Goal: Information Seeking & Learning: Learn about a topic

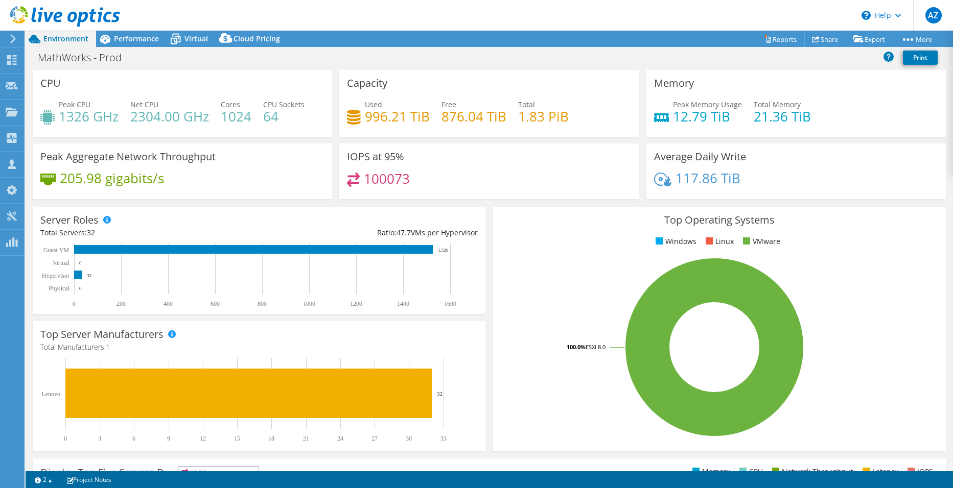
select select "USD"
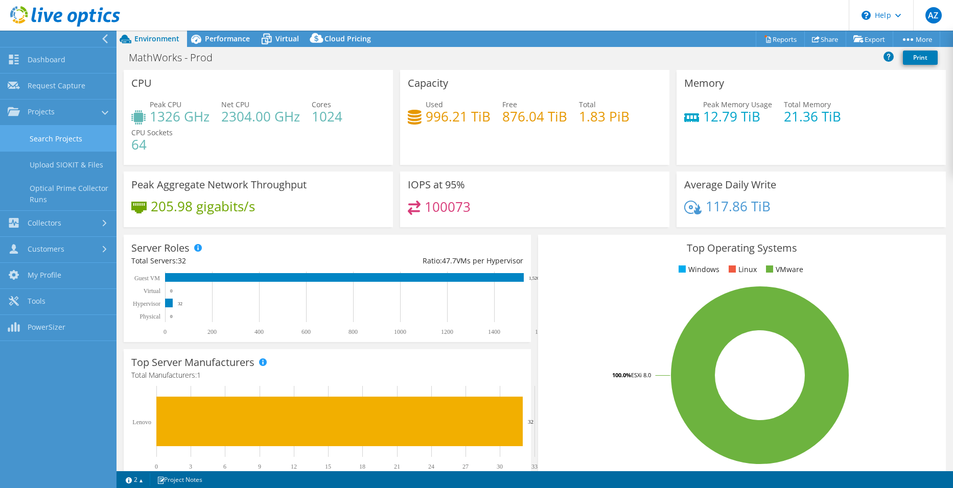
click at [19, 136] on link "Search Projects" at bounding box center [58, 139] width 116 height 26
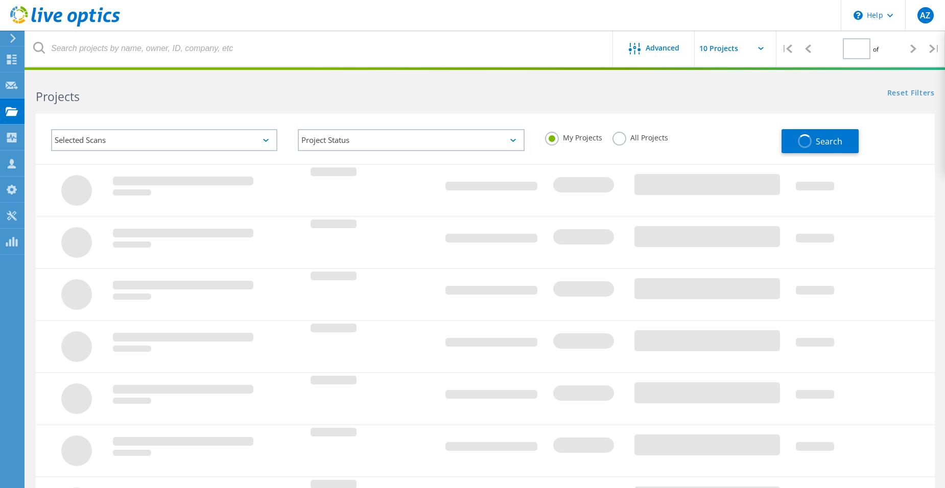
type input "1"
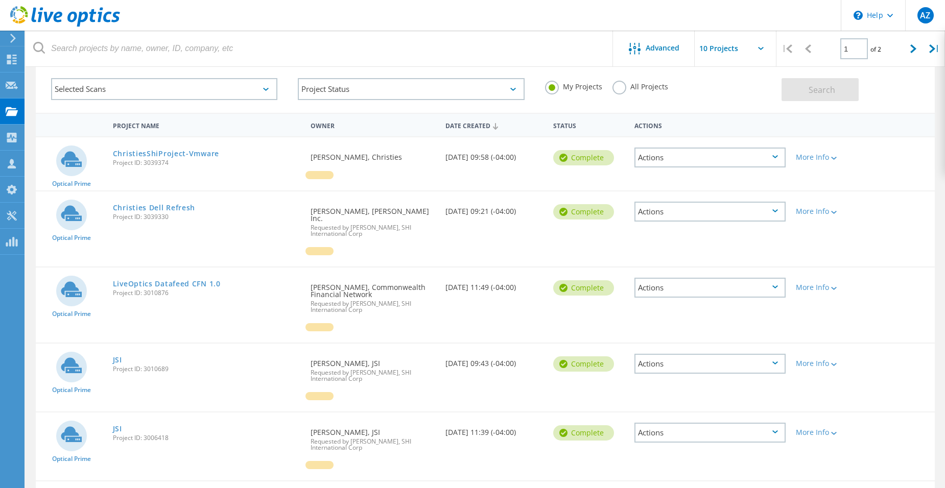
scroll to position [102, 0]
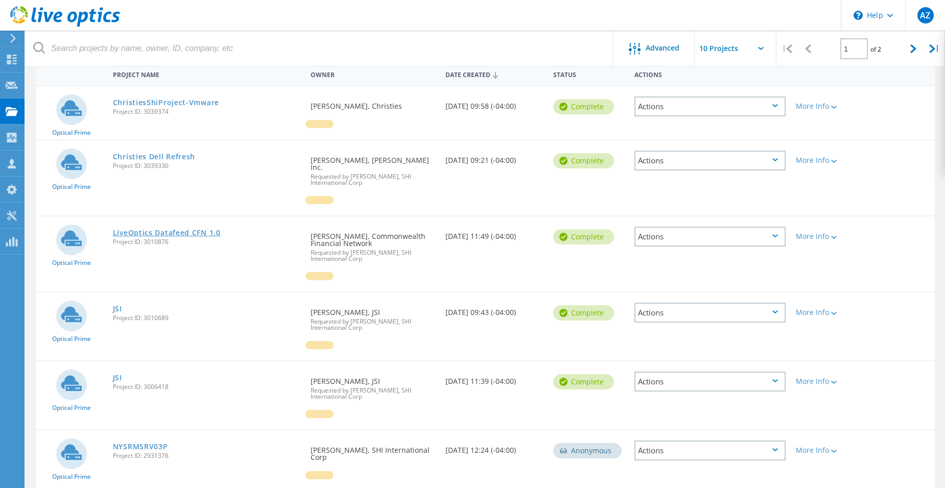
click at [176, 229] on link "LiveOptics Datafeed CFN 1.0" at bounding box center [167, 232] width 108 height 7
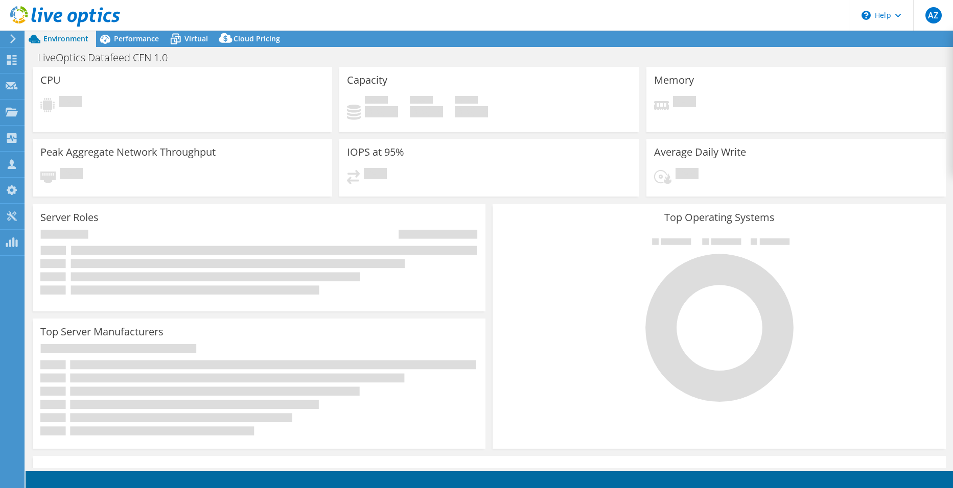
select select "USEast"
select select "USD"
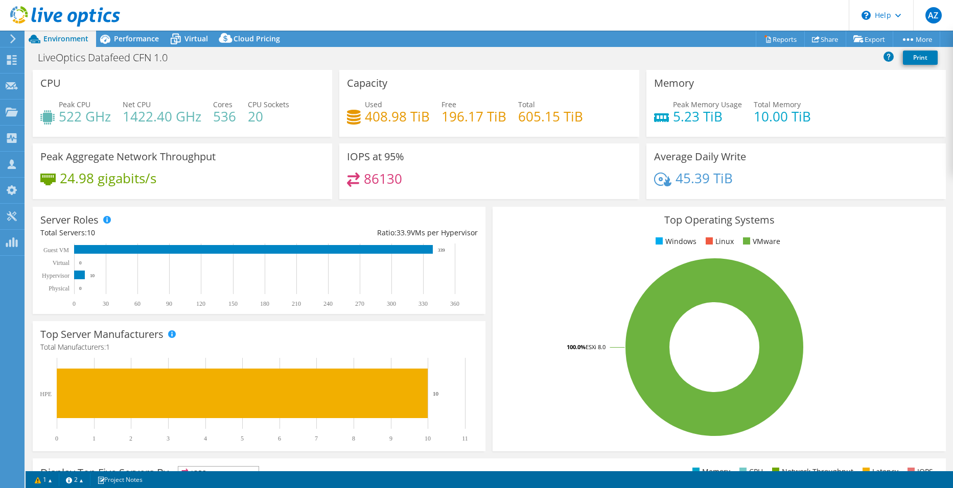
click at [484, 202] on div "IOPS at 95% 86130" at bounding box center [489, 175] width 306 height 62
click at [122, 38] on span "Performance" at bounding box center [136, 39] width 45 height 10
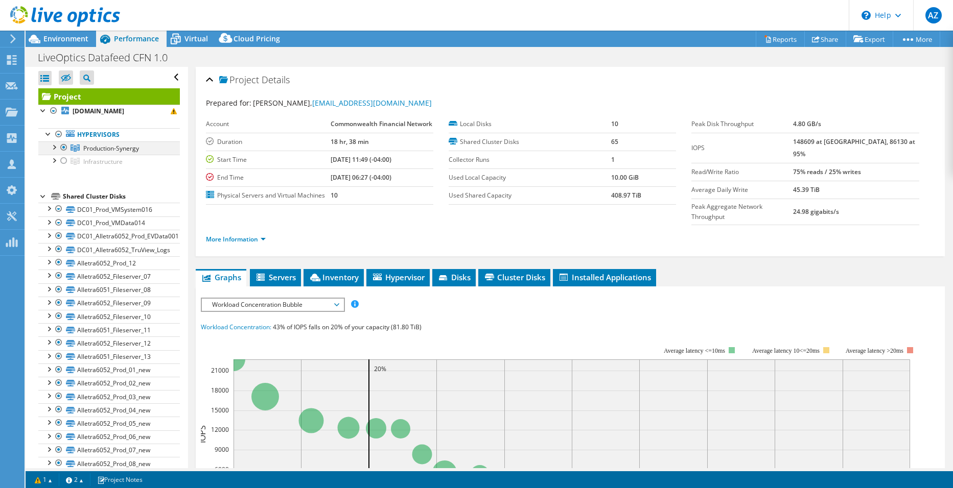
click at [51, 152] on div at bounding box center [54, 146] width 10 height 10
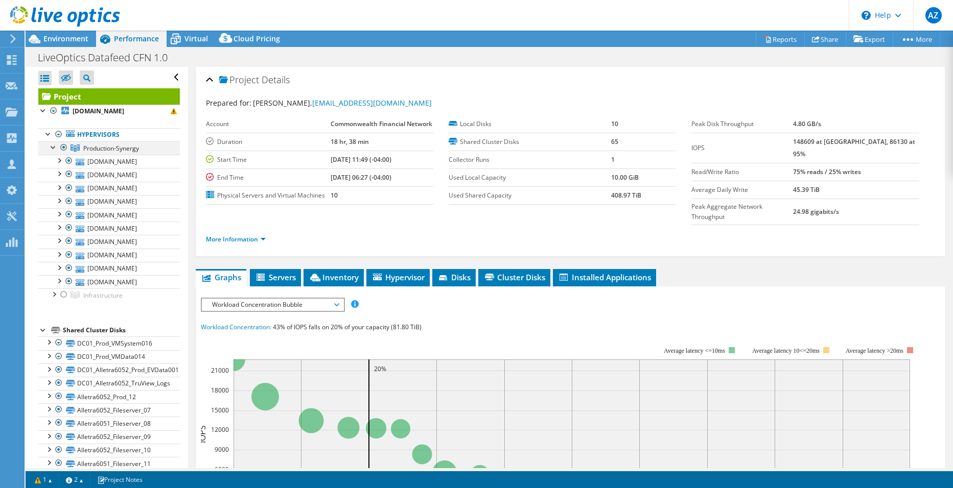
click at [51, 152] on div at bounding box center [54, 146] width 10 height 10
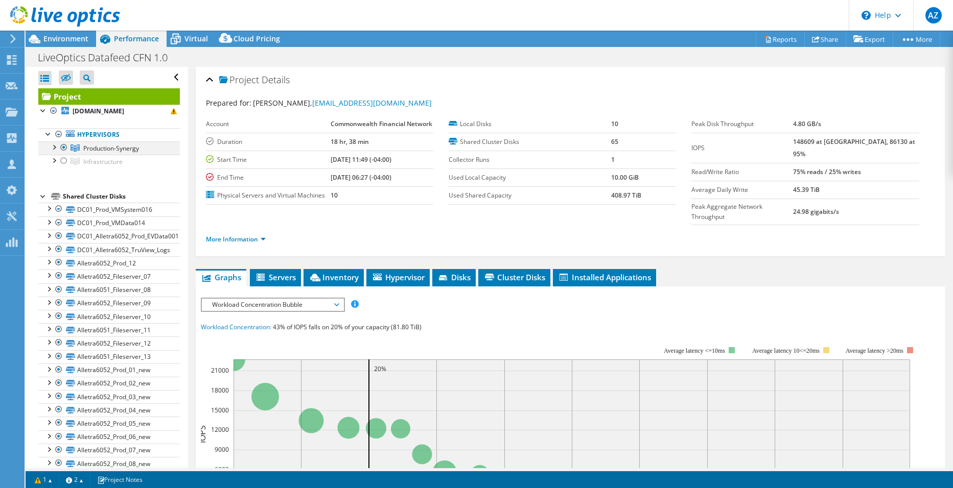
click at [55, 152] on div at bounding box center [54, 146] width 10 height 10
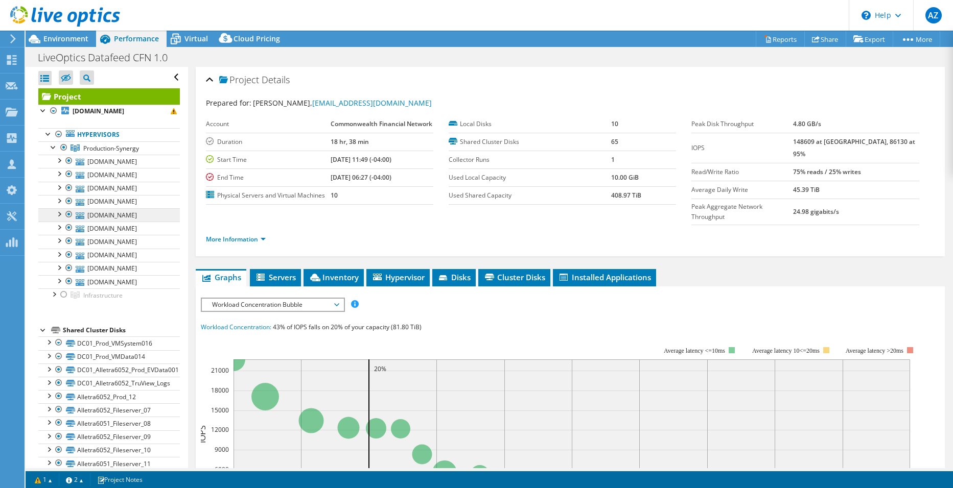
scroll to position [51, 0]
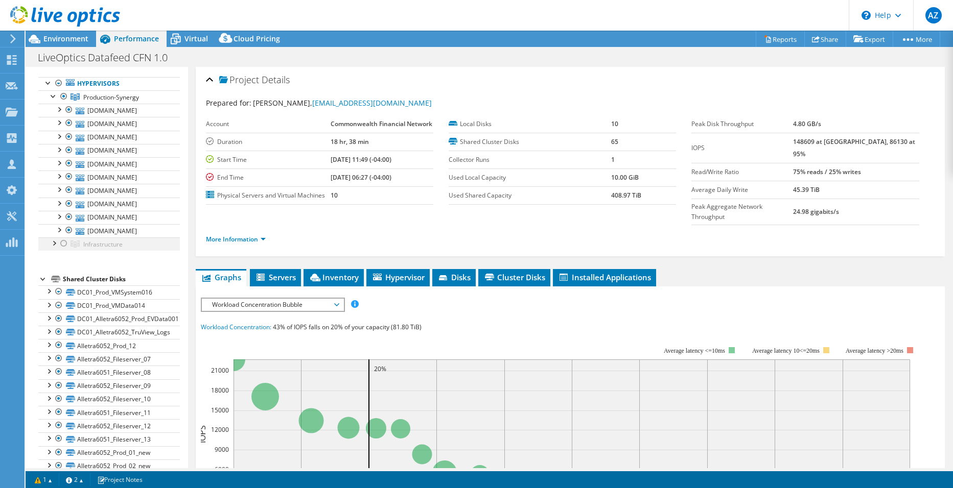
click at [52, 248] on div at bounding box center [54, 243] width 10 height 10
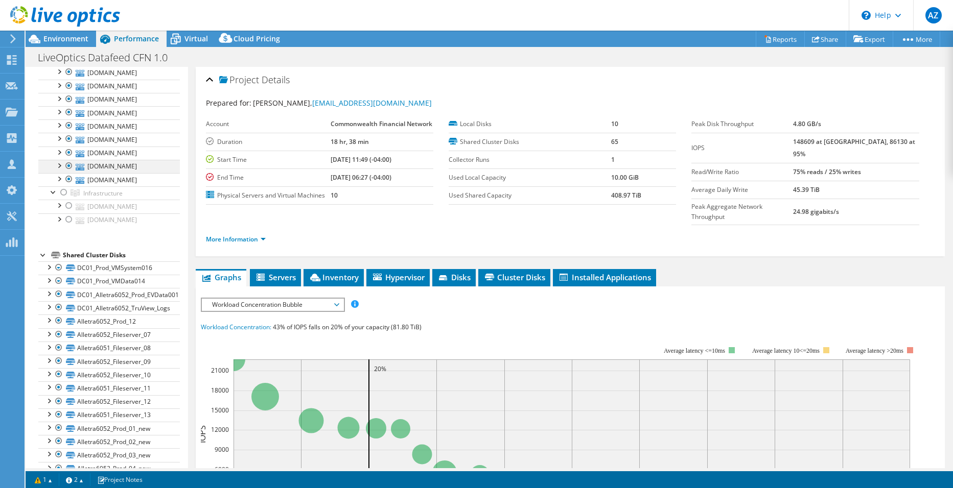
scroll to position [153, 0]
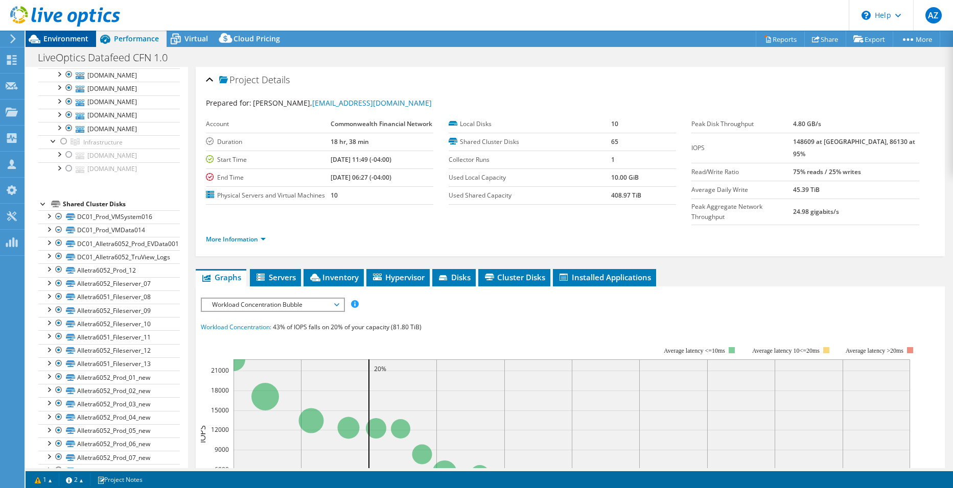
click at [66, 38] on span "Environment" at bounding box center [65, 39] width 45 height 10
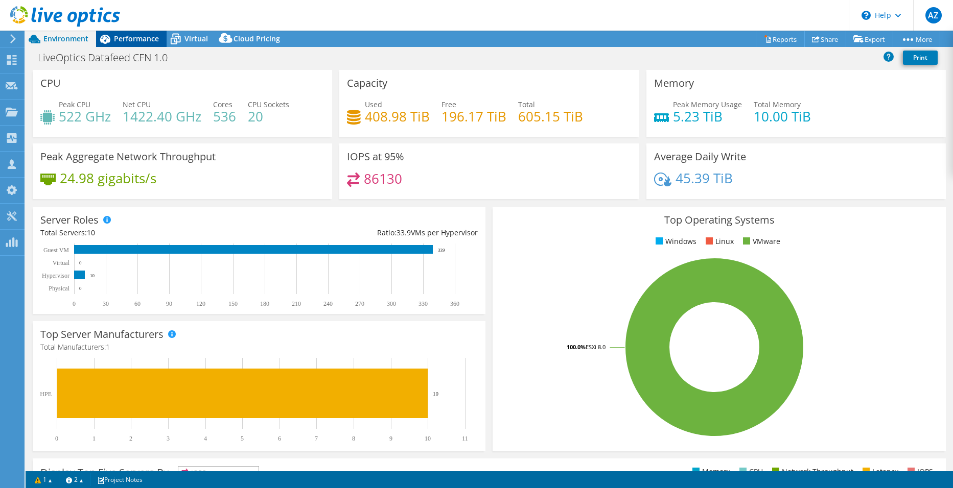
click at [120, 41] on span "Performance" at bounding box center [136, 39] width 45 height 10
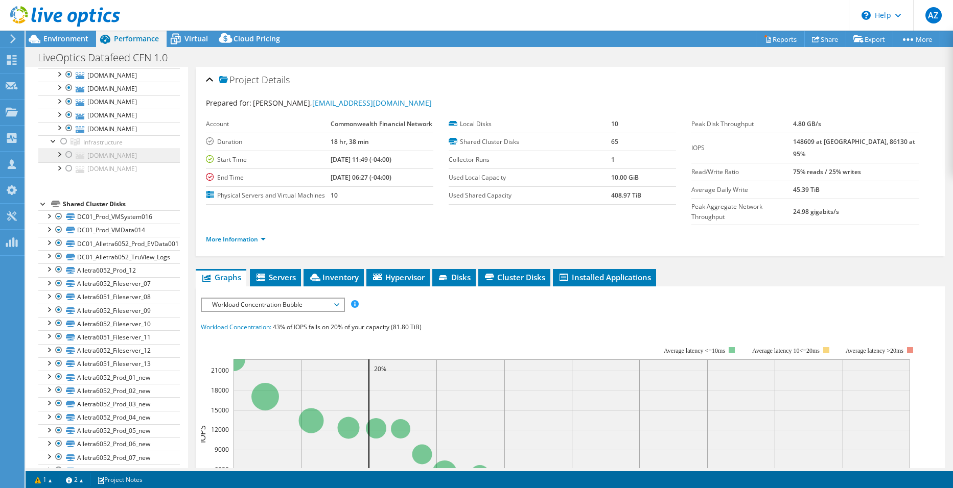
scroll to position [0, 0]
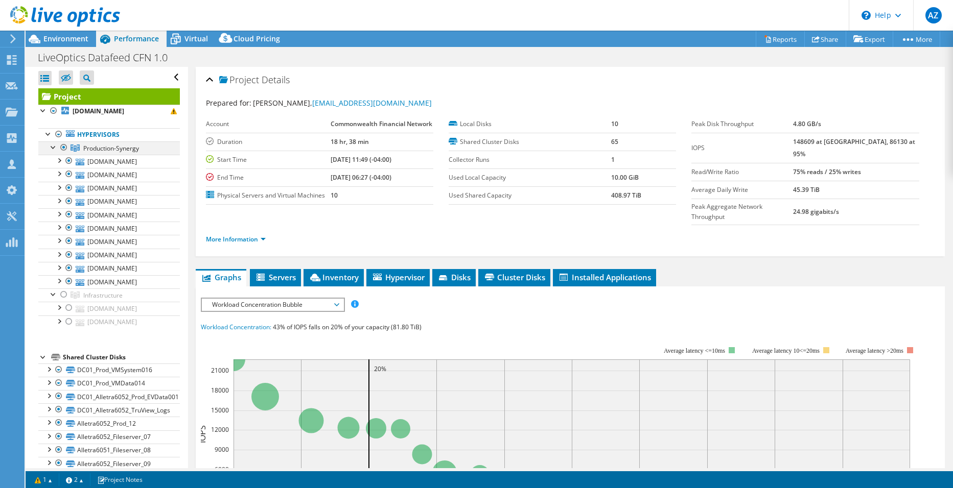
click at [54, 152] on div at bounding box center [54, 146] width 10 height 10
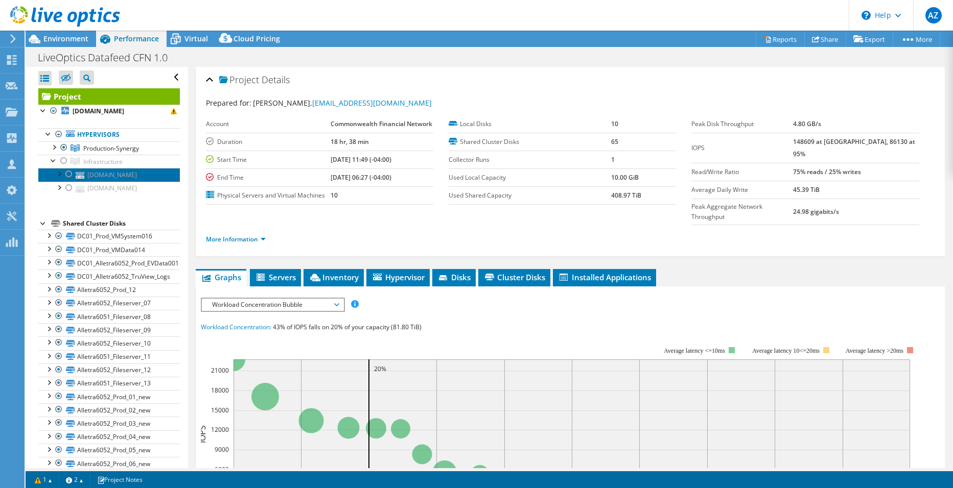
click at [107, 181] on link "dc01hv-p101esx.commonwealth.com" at bounding box center [108, 174] width 141 height 13
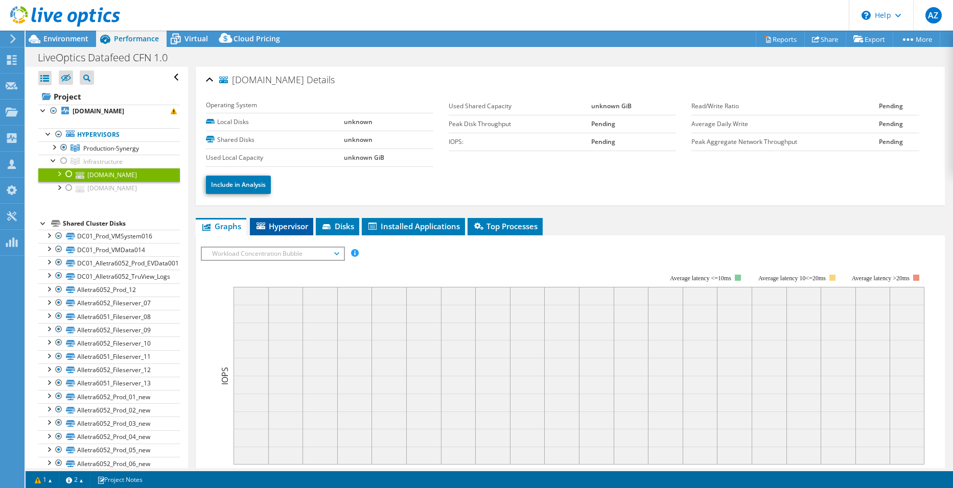
click at [292, 218] on li "Hypervisor" at bounding box center [281, 226] width 63 height 17
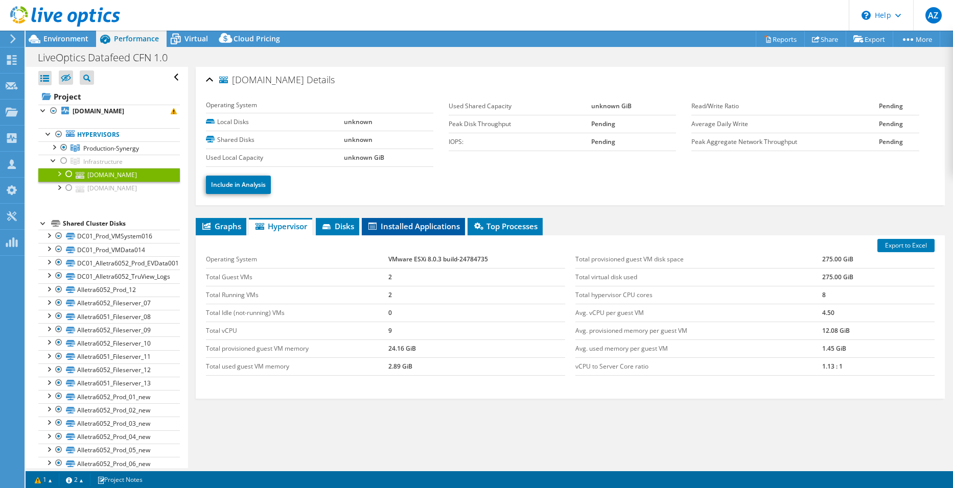
click at [380, 221] on span "Installed Applications" at bounding box center [413, 226] width 93 height 10
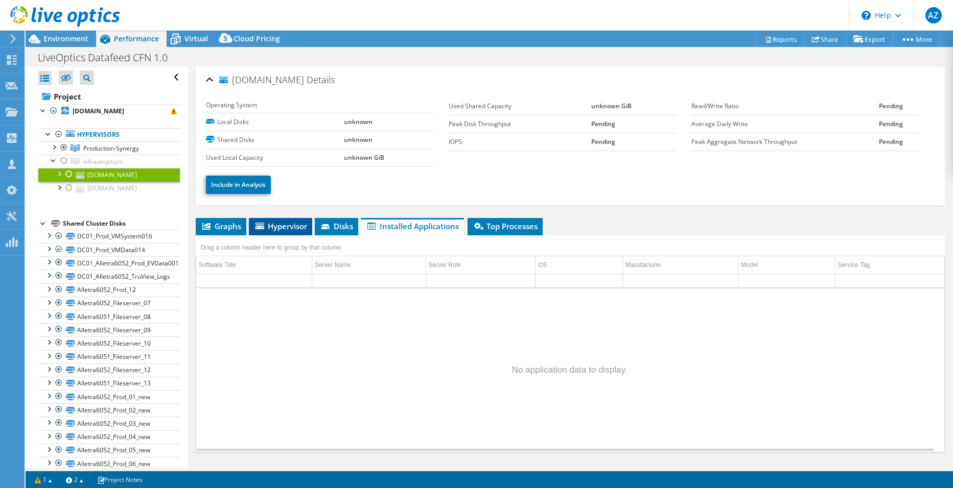
click at [279, 224] on span "Hypervisor" at bounding box center [280, 226] width 53 height 10
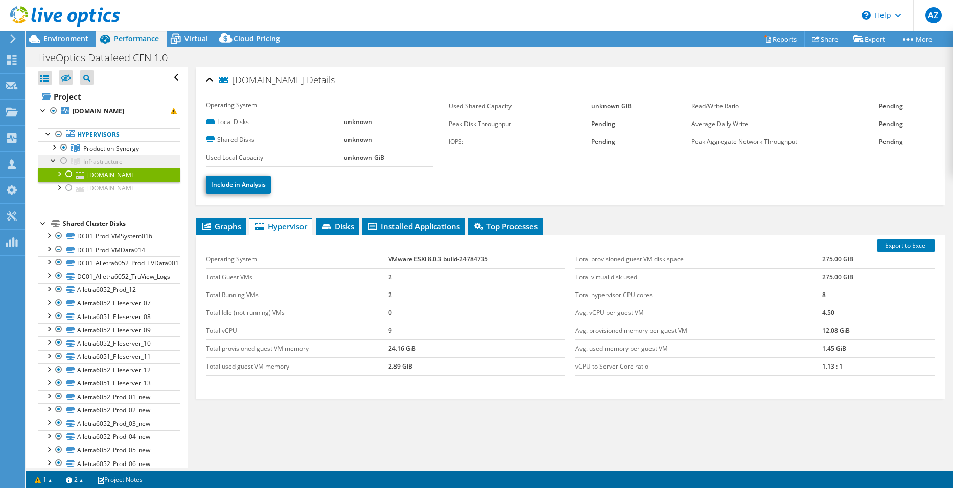
click at [86, 166] on span "Infrastructure" at bounding box center [102, 161] width 39 height 9
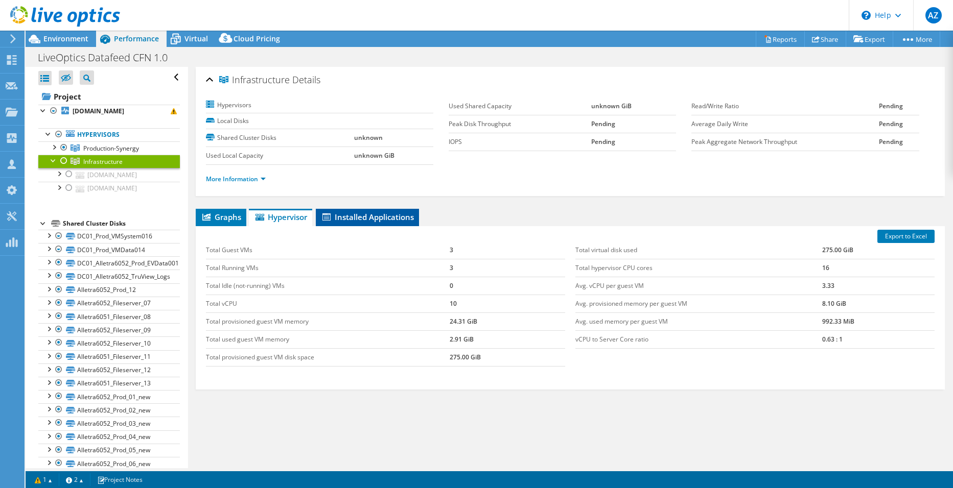
click at [351, 218] on span "Installed Applications" at bounding box center [367, 217] width 93 height 10
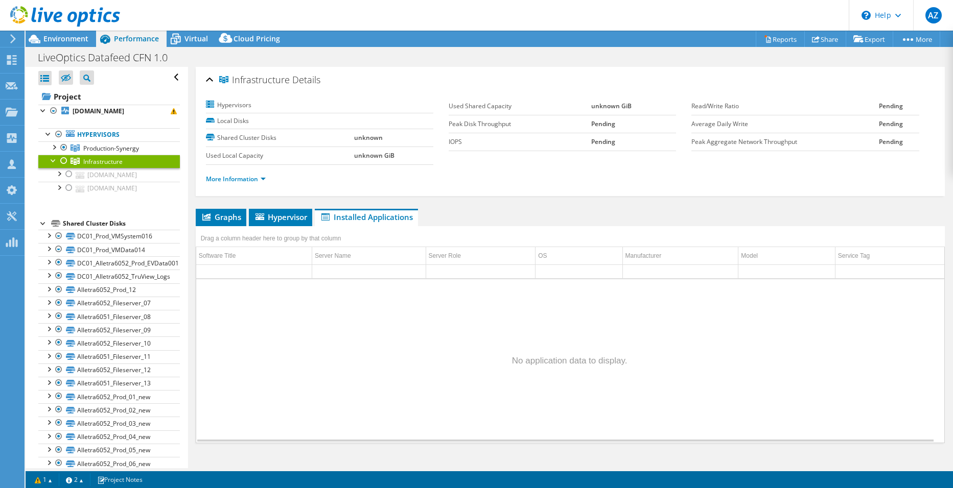
click at [65, 167] on div at bounding box center [64, 161] width 10 height 12
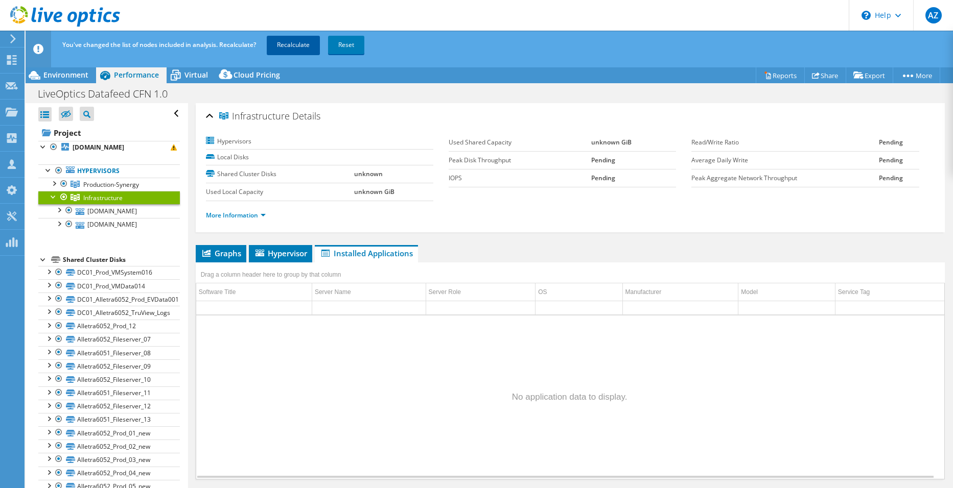
click at [275, 46] on link "Recalculate" at bounding box center [293, 45] width 53 height 18
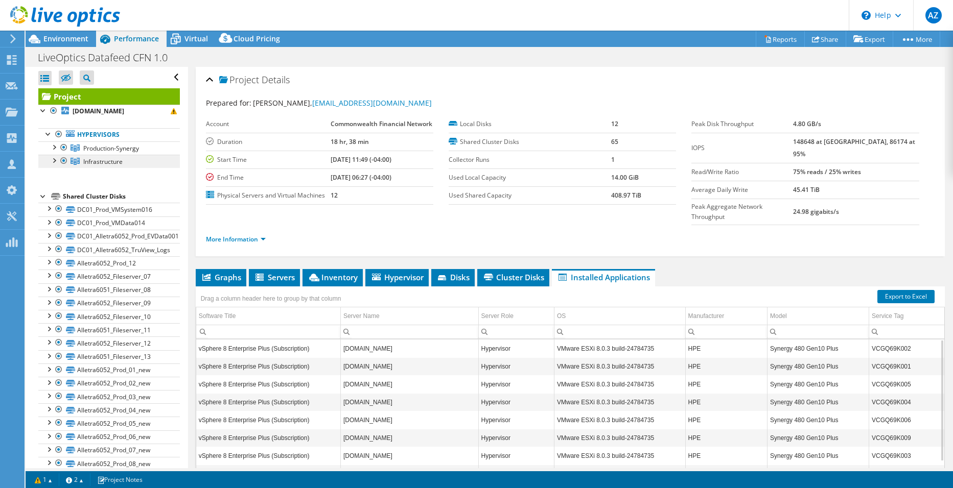
click at [93, 166] on span "Infrastructure" at bounding box center [102, 161] width 39 height 9
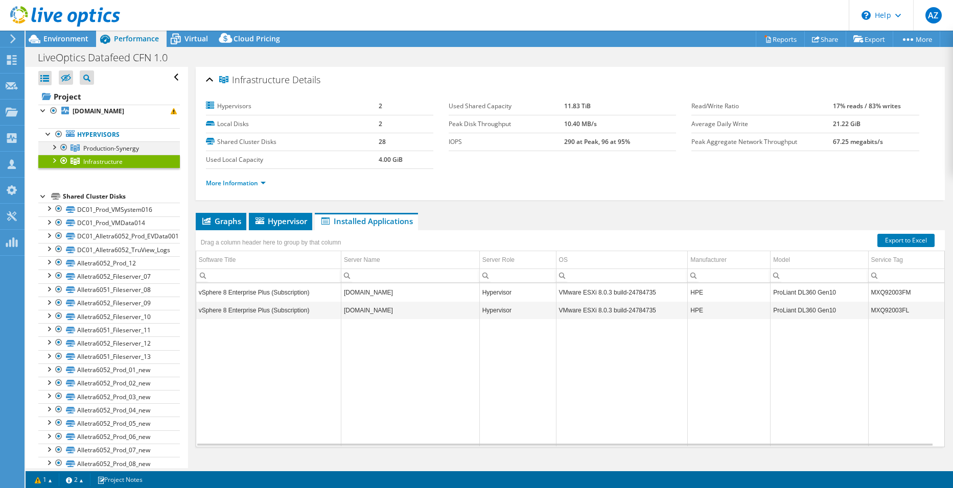
click at [58, 152] on div at bounding box center [54, 146] width 10 height 10
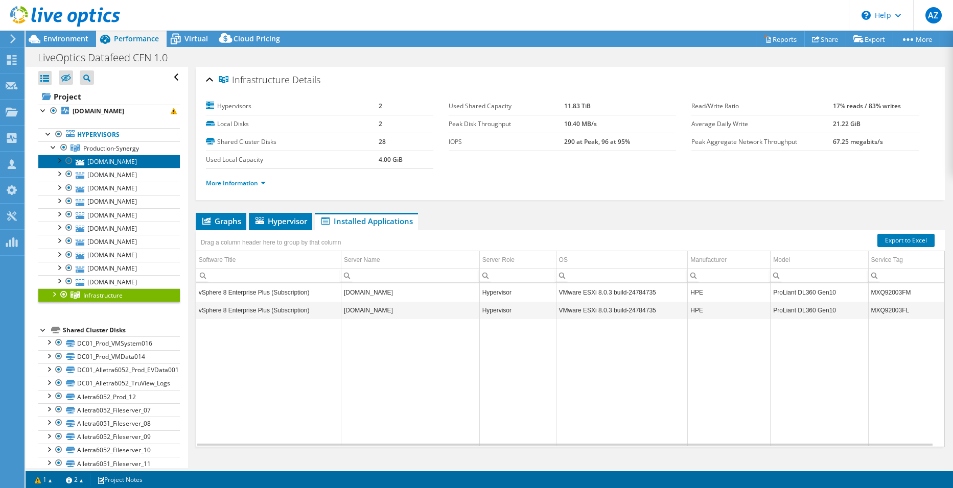
click at [100, 168] on link "dc01hv-p112esx.commonwealth.com" at bounding box center [108, 161] width 141 height 13
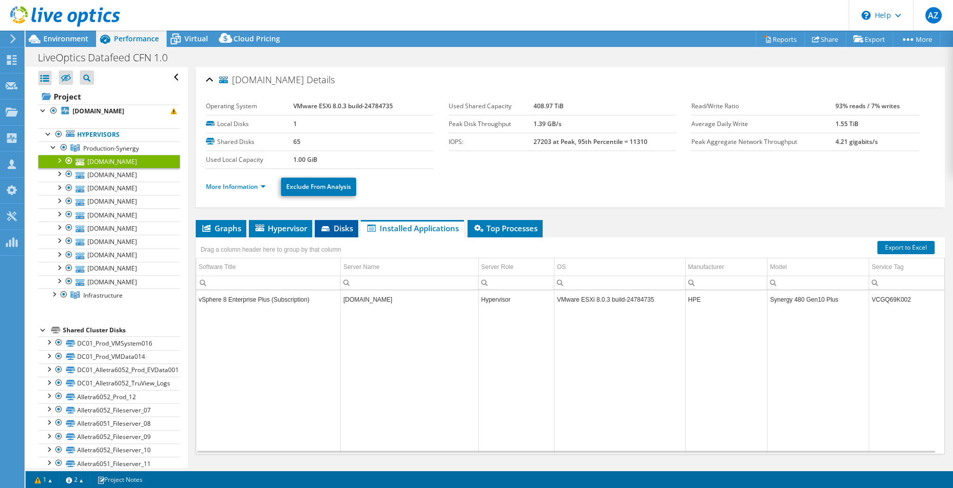
click at [344, 234] on li "Disks" at bounding box center [336, 228] width 43 height 17
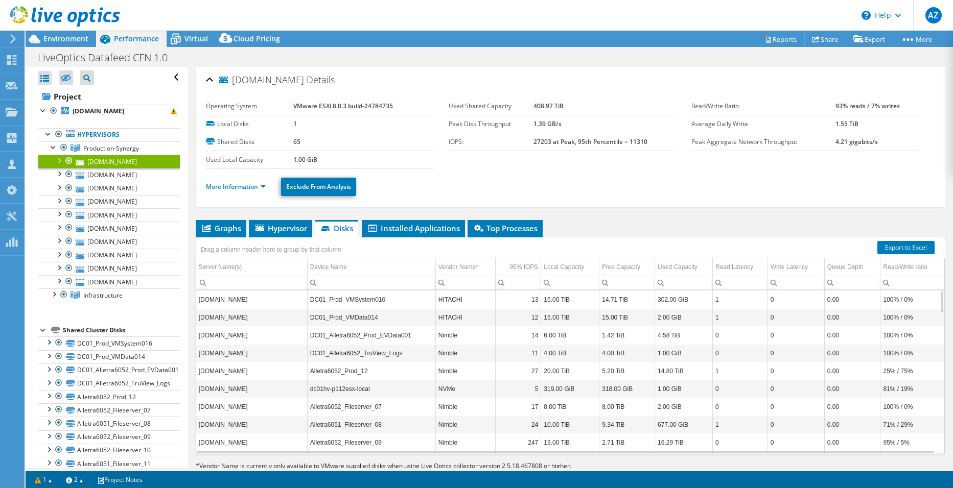
click at [570, 215] on div "dc01hv-p112esx.commonwealth.com Details Operating System VMware ESXi 8.0.3 buil…" at bounding box center [570, 280] width 764 height 427
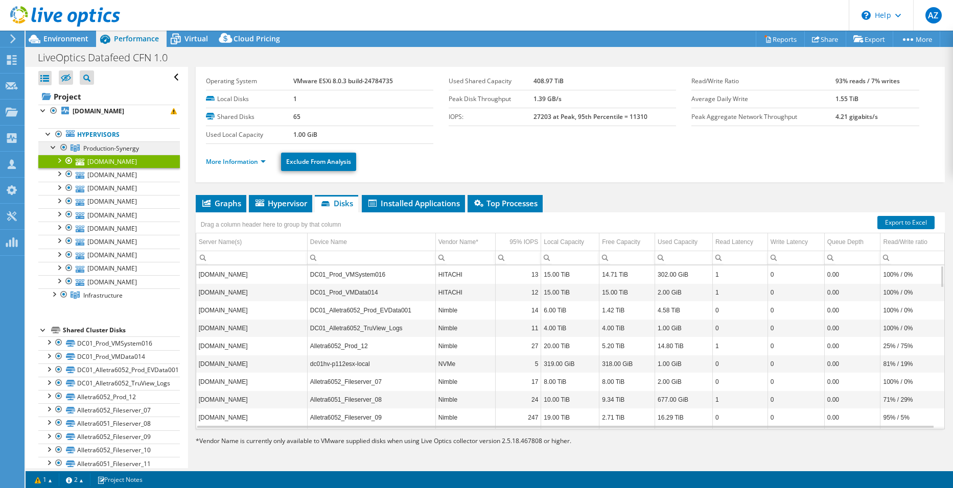
click at [113, 153] on span "Production-Synergy" at bounding box center [111, 148] width 56 height 9
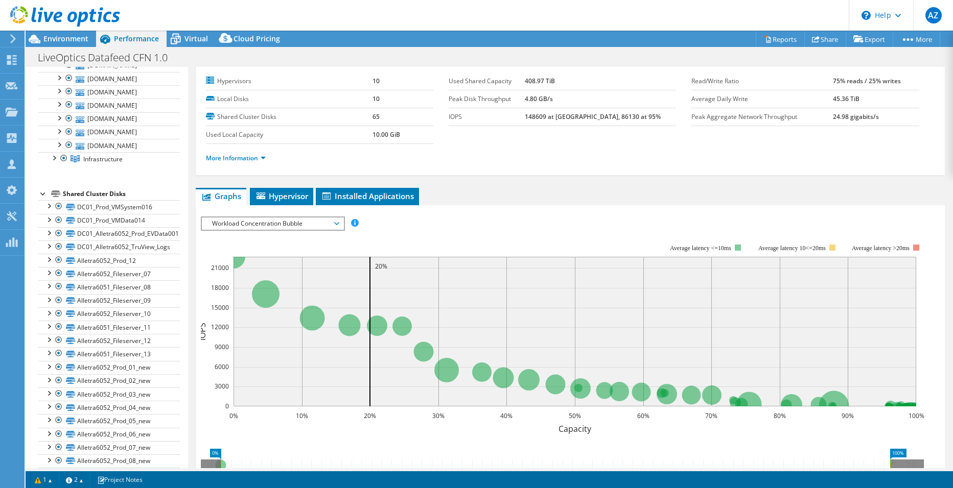
scroll to position [0, 0]
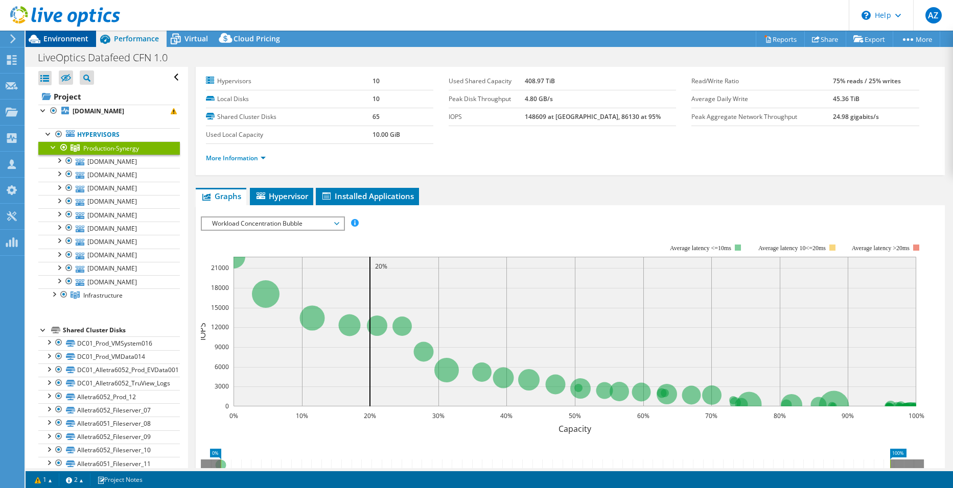
click at [70, 35] on span "Environment" at bounding box center [65, 39] width 45 height 10
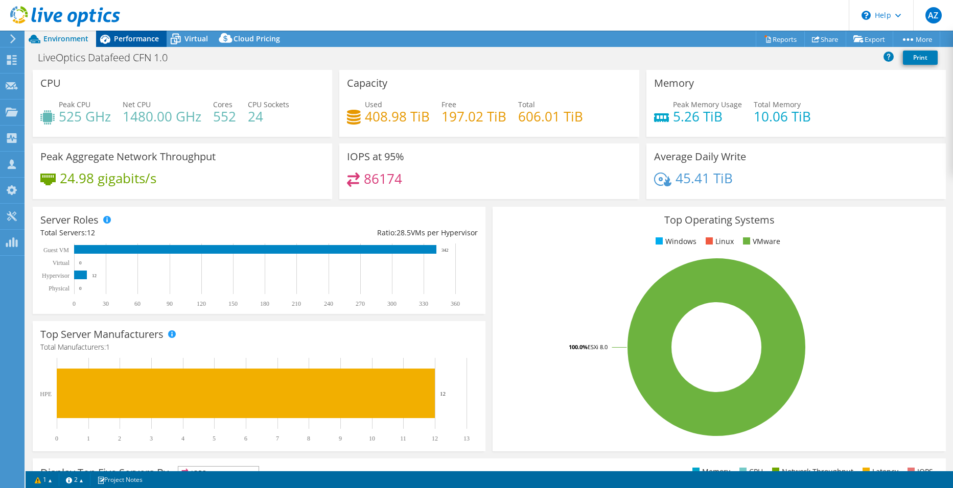
click at [147, 40] on span "Performance" at bounding box center [136, 39] width 45 height 10
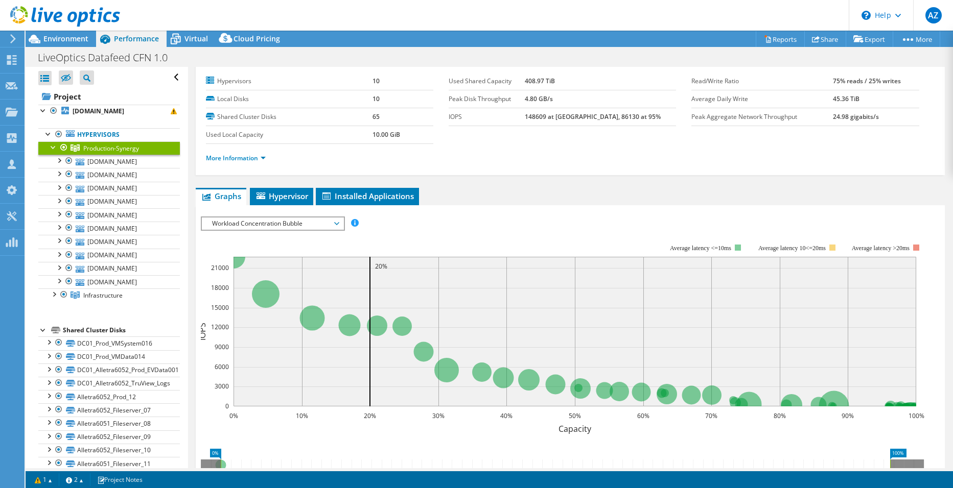
click at [48, 153] on link "Production-Synergy" at bounding box center [108, 147] width 141 height 13
click at [53, 152] on div at bounding box center [54, 146] width 10 height 10
